Goal: Information Seeking & Learning: Find specific fact

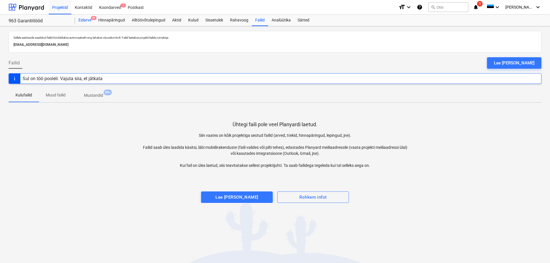
click at [82, 20] on div "Eelarve 9+" at bounding box center [85, 20] width 20 height 11
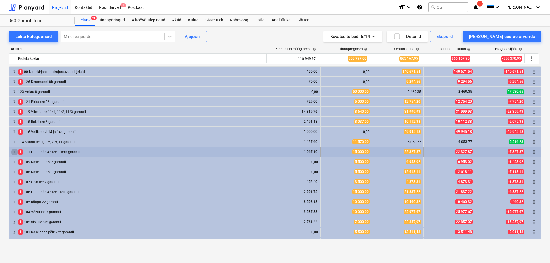
click at [11, 153] on span "keyboard_arrow_right" at bounding box center [14, 152] width 7 height 7
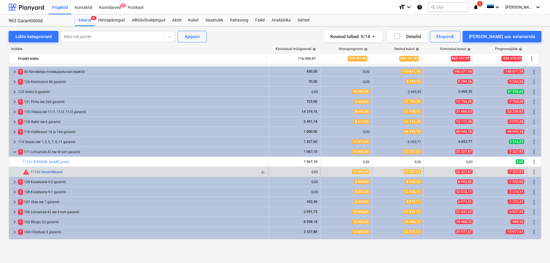
click at [48, 172] on link "11102 Garantiikulud" at bounding box center [47, 172] width 32 height 4
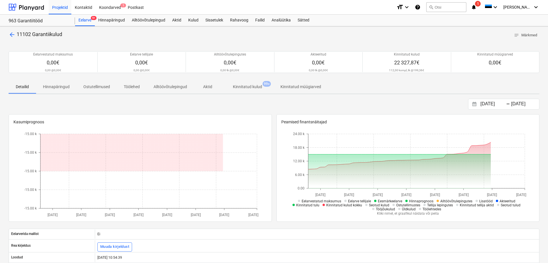
click at [255, 90] on p "Kinnitatud kulud" at bounding box center [247, 87] width 29 height 6
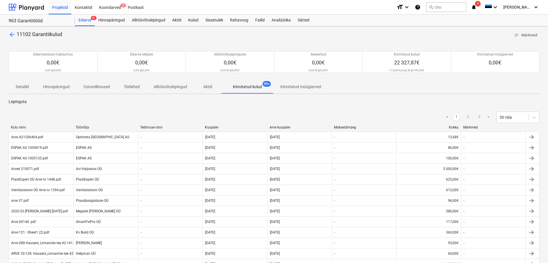
click at [280, 128] on div "Arve kuupäev" at bounding box center [299, 127] width 60 height 4
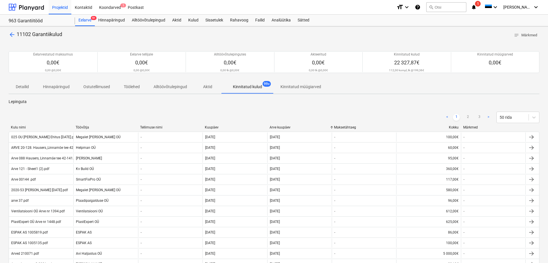
click at [280, 128] on div "Arve kuupäev" at bounding box center [299, 127] width 60 height 4
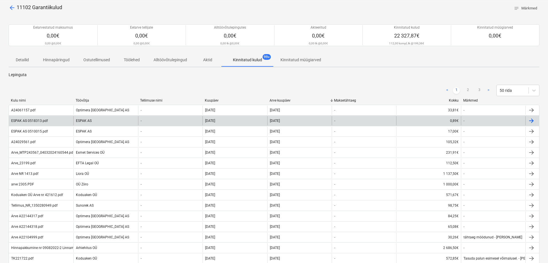
scroll to position [57, 0]
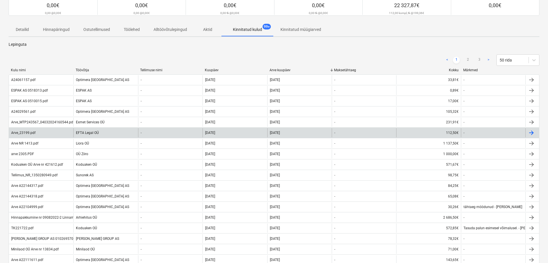
click at [120, 134] on div "EFTA Legal OÜ" at bounding box center [105, 132] width 64 height 9
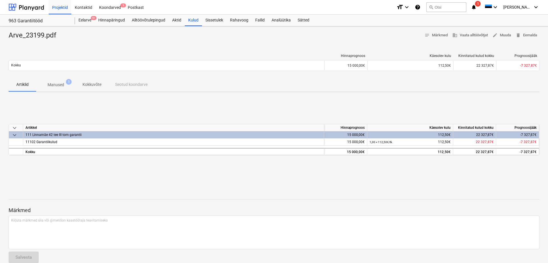
click at [56, 88] on p "Manused" at bounding box center [56, 85] width 17 height 6
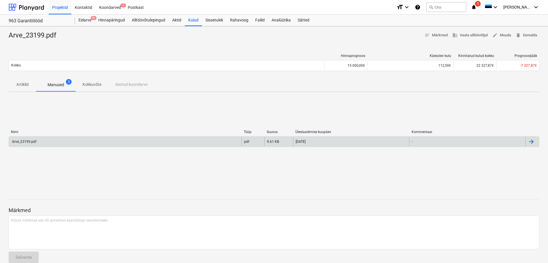
click at [66, 140] on div "Arve_23199.pdf" at bounding box center [125, 141] width 233 height 9
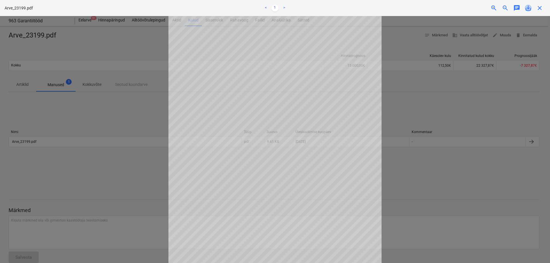
click at [527, 9] on span "save_alt" at bounding box center [528, 8] width 7 height 7
click at [539, 7] on span "close" at bounding box center [539, 8] width 7 height 7
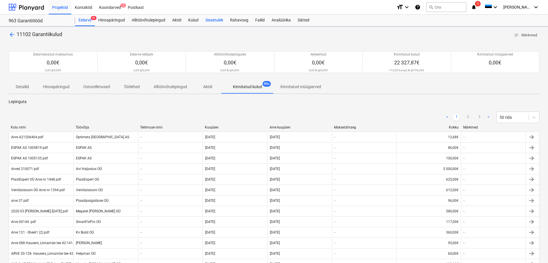
scroll to position [57, 0]
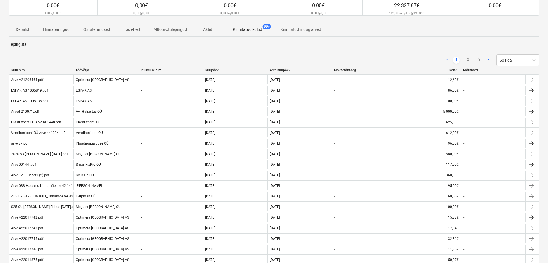
click at [273, 70] on div "Arve kuupäev" at bounding box center [299, 70] width 60 height 4
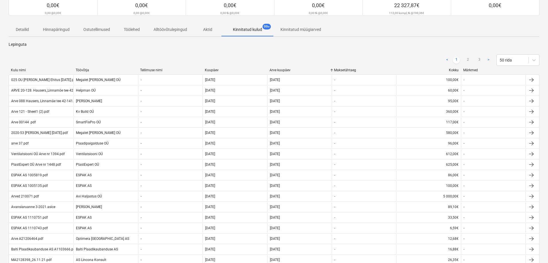
click at [276, 68] on div "Arve kuupäev" at bounding box center [299, 70] width 60 height 4
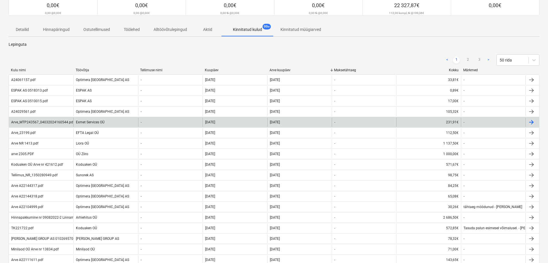
click at [121, 122] on div "Exmet Services OÜ" at bounding box center [105, 122] width 64 height 9
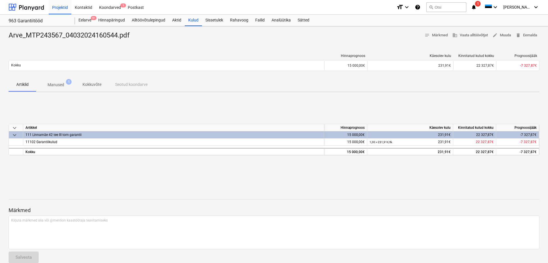
click at [64, 89] on span "Manused 1" at bounding box center [56, 85] width 40 height 10
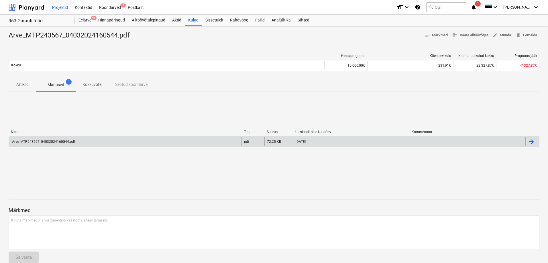
click at [94, 138] on div "Arve_MTP243567_04032024160544.pdf" at bounding box center [125, 141] width 233 height 9
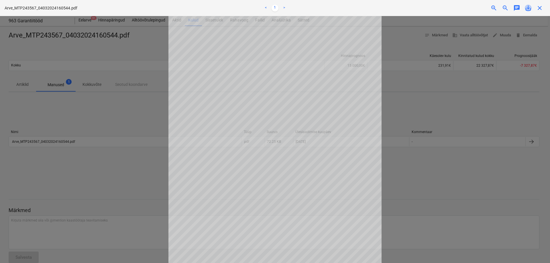
click at [530, 8] on span "save_alt" at bounding box center [528, 8] width 7 height 7
click at [540, 9] on span "close" at bounding box center [539, 8] width 7 height 7
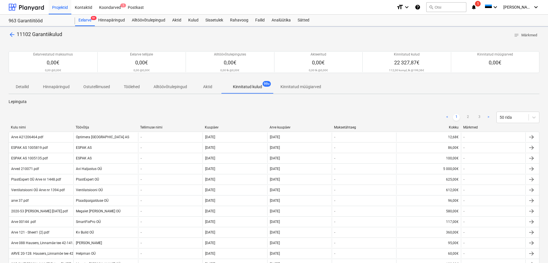
scroll to position [57, 0]
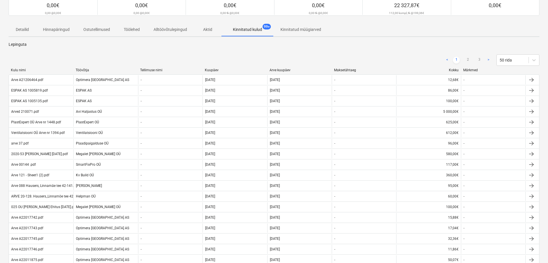
click at [286, 67] on div "< 1 2 3 > 50 rida" at bounding box center [274, 60] width 531 height 16
click at [285, 69] on div "Arve kuupäev" at bounding box center [299, 70] width 60 height 4
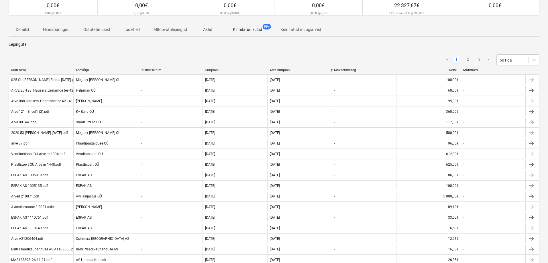
click at [285, 70] on div "Arve kuupäev" at bounding box center [299, 70] width 60 height 4
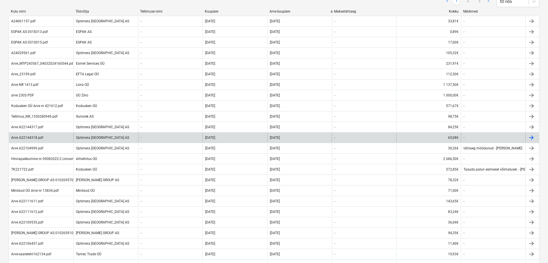
scroll to position [115, 0]
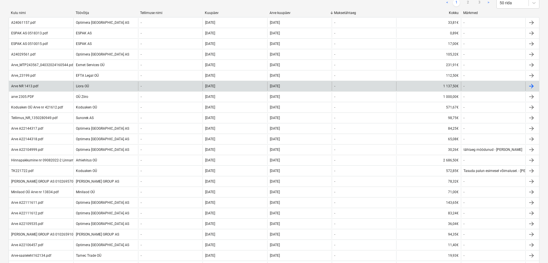
click at [114, 87] on div "Liora OÜ" at bounding box center [105, 86] width 64 height 9
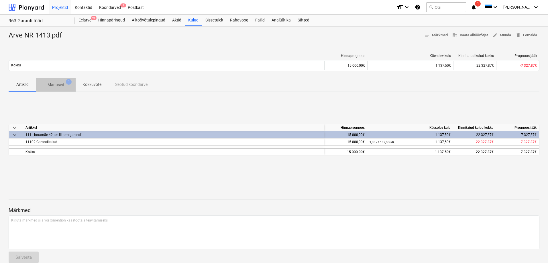
click at [52, 84] on p "Manused" at bounding box center [56, 85] width 17 height 6
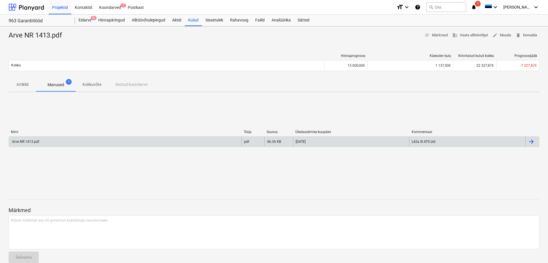
click at [105, 146] on div "Arve NR 1413.pdf pdf 46.36 KB [DATE] L42a III ATS üld" at bounding box center [274, 141] width 531 height 11
click at [106, 142] on div "Arve NR 1413.pdf" at bounding box center [125, 141] width 233 height 9
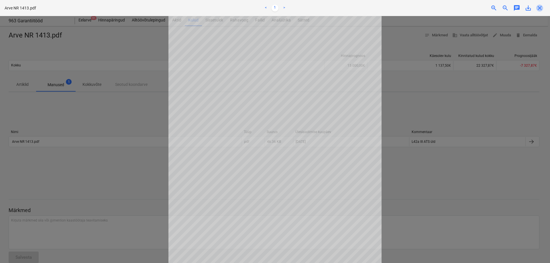
click at [539, 7] on span "close" at bounding box center [539, 8] width 7 height 7
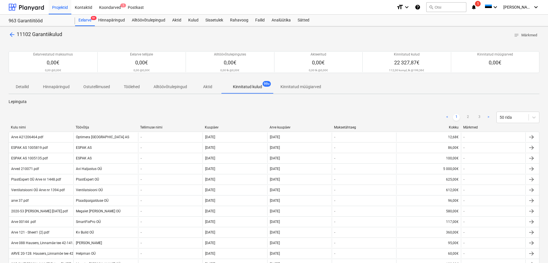
drag, startPoint x: 285, startPoint y: 124, endPoint x: 286, endPoint y: 128, distance: 4.1
click at [286, 125] on div "< 1 2 3 > 50 rida" at bounding box center [274, 117] width 531 height 16
click at [286, 129] on div "Arve kuupäev" at bounding box center [299, 127] width 60 height 4
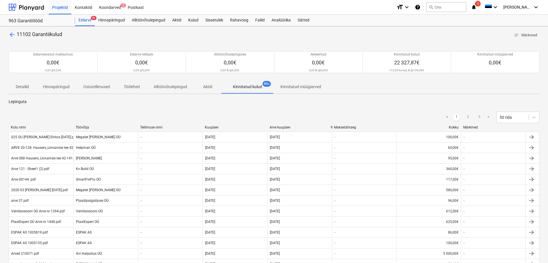
click at [288, 126] on div "Arve kuupäev" at bounding box center [299, 127] width 60 height 4
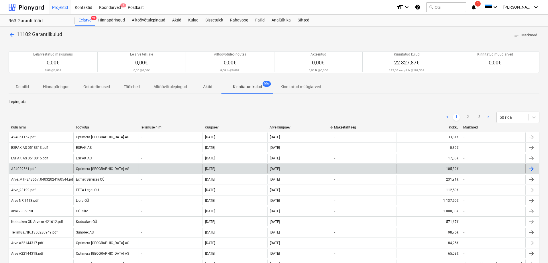
click at [118, 168] on div "Optimera [GEOGRAPHIC_DATA] AS" at bounding box center [105, 168] width 64 height 9
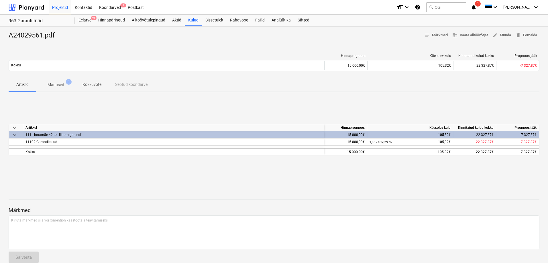
click at [52, 89] on span "Manused 1" at bounding box center [56, 85] width 40 height 10
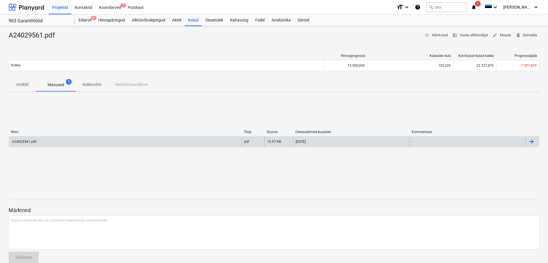
click at [77, 144] on div "A24029561.pdf" at bounding box center [125, 141] width 233 height 9
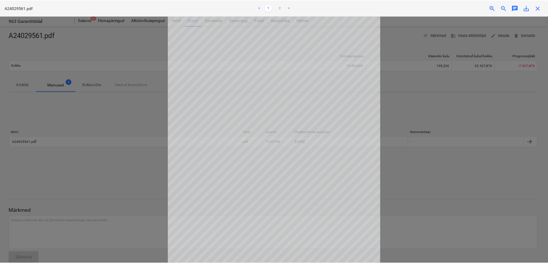
scroll to position [55, 0]
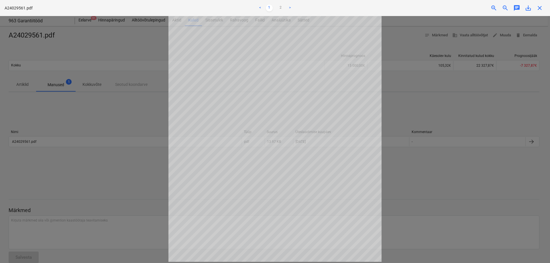
click at [529, 7] on span "save_alt" at bounding box center [528, 8] width 7 height 7
drag, startPoint x: 542, startPoint y: 8, endPoint x: 522, endPoint y: 10, distance: 20.2
click at [542, 8] on span "close" at bounding box center [539, 8] width 7 height 7
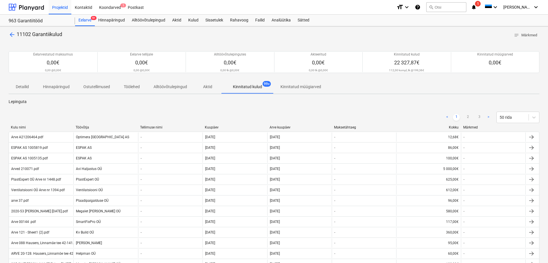
click at [282, 127] on div "Arve kuupäev" at bounding box center [299, 127] width 60 height 4
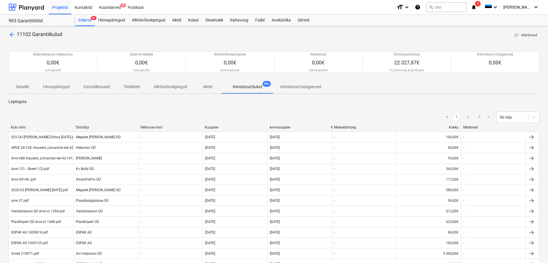
click at [288, 128] on div "Arve kuupäev" at bounding box center [299, 127] width 60 height 4
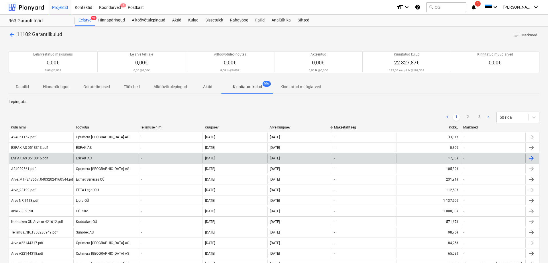
click at [112, 158] on div "ESPAK AS" at bounding box center [105, 158] width 64 height 9
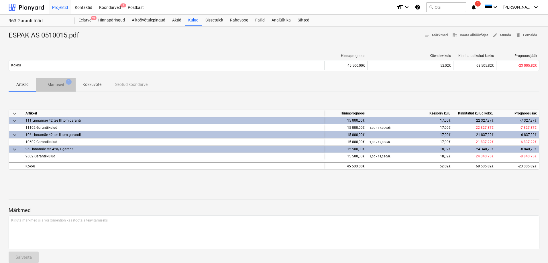
click at [53, 89] on span "Manused 1" at bounding box center [56, 85] width 40 height 10
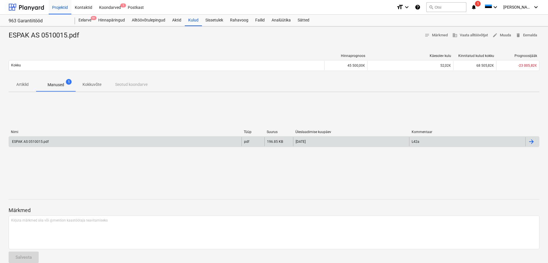
click at [82, 144] on div "ESPAK AS 0510015.pdf" at bounding box center [125, 141] width 233 height 9
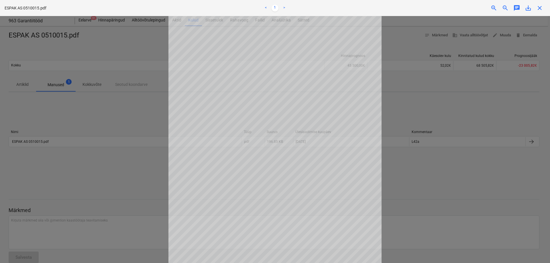
click at [538, 7] on span "close" at bounding box center [539, 8] width 7 height 7
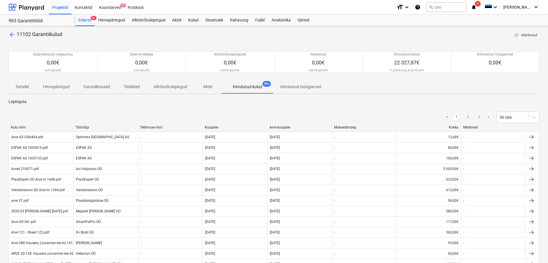
click at [230, 130] on div "Kulu nimi Töövõtja Tellimuse nimi Kuupäev Arve kuupäev Maksetähtaeg Kokku Märkm…" at bounding box center [274, 128] width 531 height 6
click at [219, 125] on div "< 1 2 3 > 50 rida" at bounding box center [274, 117] width 531 height 16
click at [213, 126] on div "Kuupäev" at bounding box center [235, 127] width 60 height 4
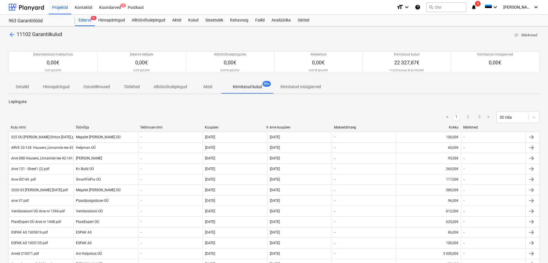
click at [220, 127] on div "Kuupäev" at bounding box center [235, 127] width 60 height 4
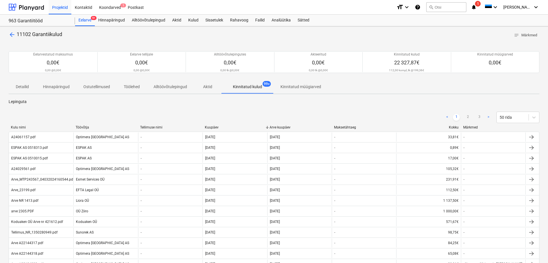
click at [9, 32] on span "arrow_back" at bounding box center [12, 34] width 7 height 7
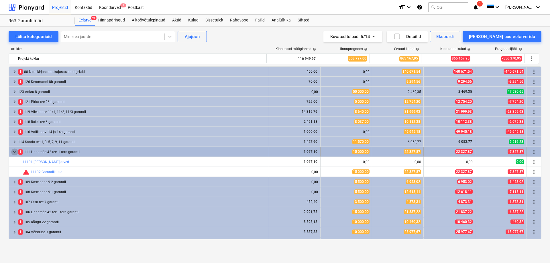
click at [14, 151] on span "keyboard_arrow_down" at bounding box center [14, 152] width 7 height 7
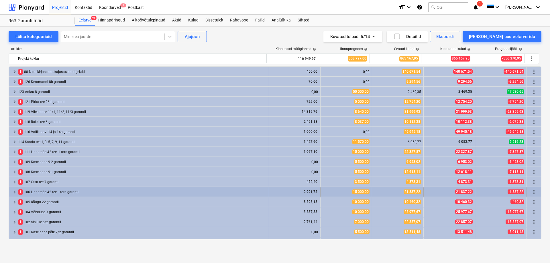
click at [16, 190] on span "keyboard_arrow_right" at bounding box center [14, 192] width 7 height 7
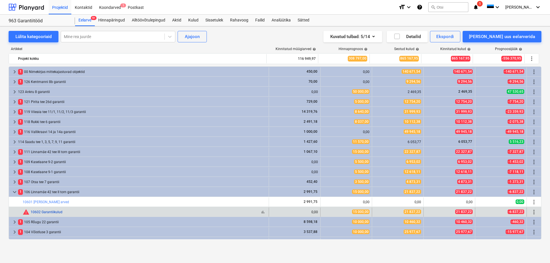
click at [56, 210] on link "10602 Garantiikulud" at bounding box center [47, 212] width 32 height 4
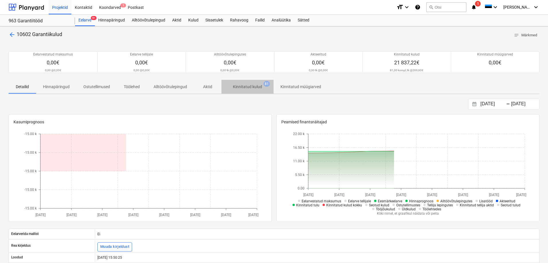
click at [244, 88] on p "Kinnitatud kulud" at bounding box center [247, 87] width 29 height 6
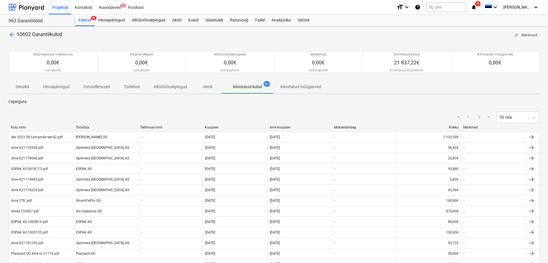
click at [284, 124] on div "< 1 2 > 50 rida" at bounding box center [274, 117] width 531 height 16
drag, startPoint x: 285, startPoint y: 125, endPoint x: 286, endPoint y: 129, distance: 3.5
click at [286, 129] on div "Arve kuupäev" at bounding box center [299, 127] width 60 height 4
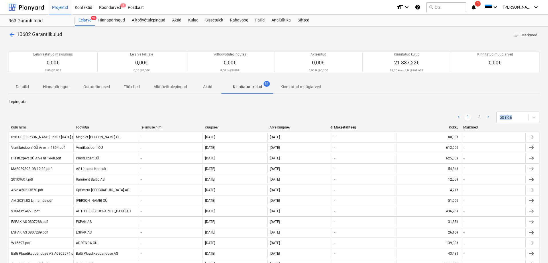
click at [288, 128] on div "Arve kuupäev" at bounding box center [299, 127] width 60 height 4
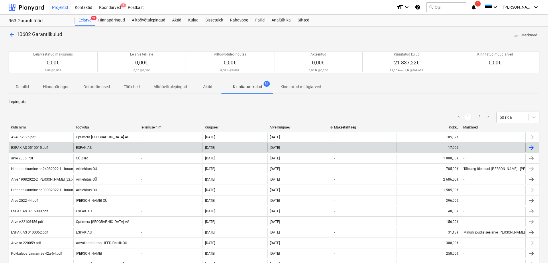
click at [122, 150] on div "ESPAK AS" at bounding box center [105, 147] width 64 height 9
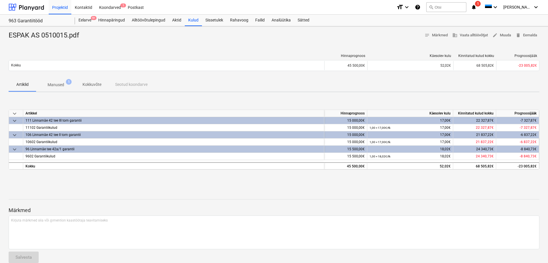
click at [55, 85] on p "Manused" at bounding box center [56, 85] width 17 height 6
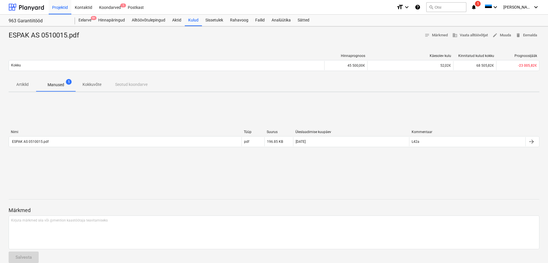
click at [60, 87] on p "Manused" at bounding box center [56, 85] width 17 height 6
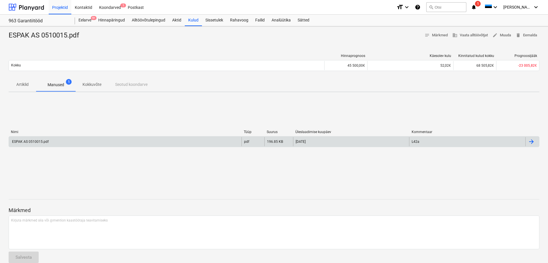
click at [79, 143] on div "ESPAK AS 0510015.pdf" at bounding box center [125, 141] width 233 height 9
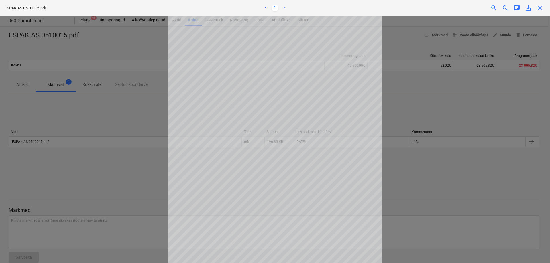
click at [541, 7] on span "close" at bounding box center [539, 8] width 7 height 7
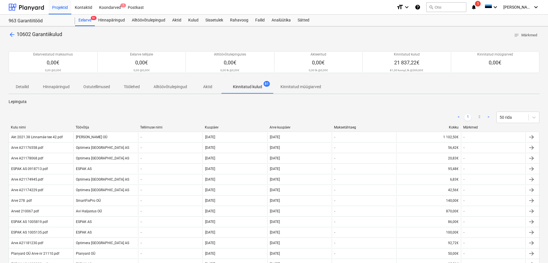
drag, startPoint x: 216, startPoint y: 128, endPoint x: 221, endPoint y: 127, distance: 4.9
click at [216, 128] on div "Kuupäev" at bounding box center [235, 127] width 60 height 4
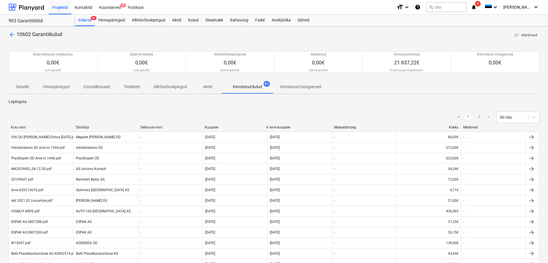
click at [221, 128] on div "Kuupäev" at bounding box center [235, 127] width 60 height 4
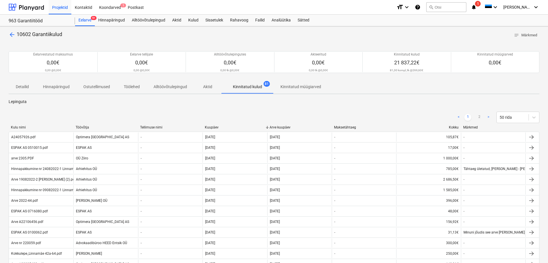
click at [130, 114] on div "< 1 2 > 50 rida" at bounding box center [274, 117] width 531 height 11
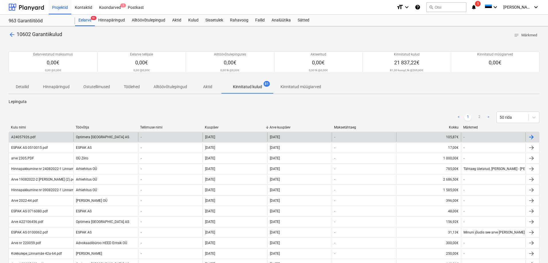
click at [121, 138] on div "Optimera [GEOGRAPHIC_DATA] AS" at bounding box center [105, 137] width 64 height 9
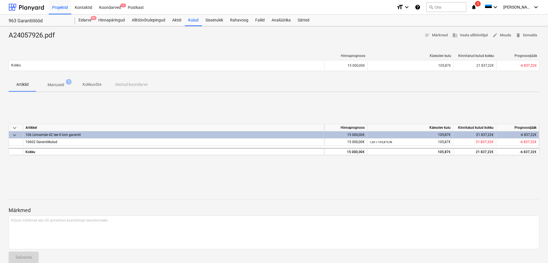
click at [50, 83] on p "Manused" at bounding box center [56, 85] width 17 height 6
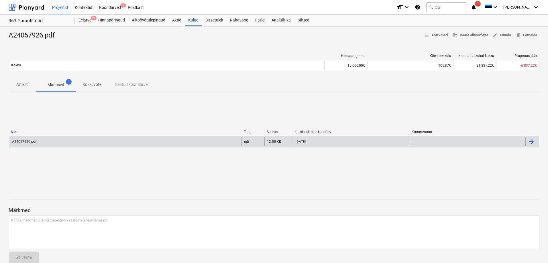
click at [72, 142] on div "A24057926.pdf" at bounding box center [125, 141] width 233 height 9
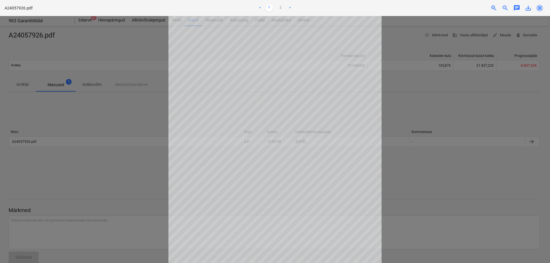
click at [539, 8] on span "close" at bounding box center [539, 8] width 7 height 7
